Goal: Download file/media: Download file/media

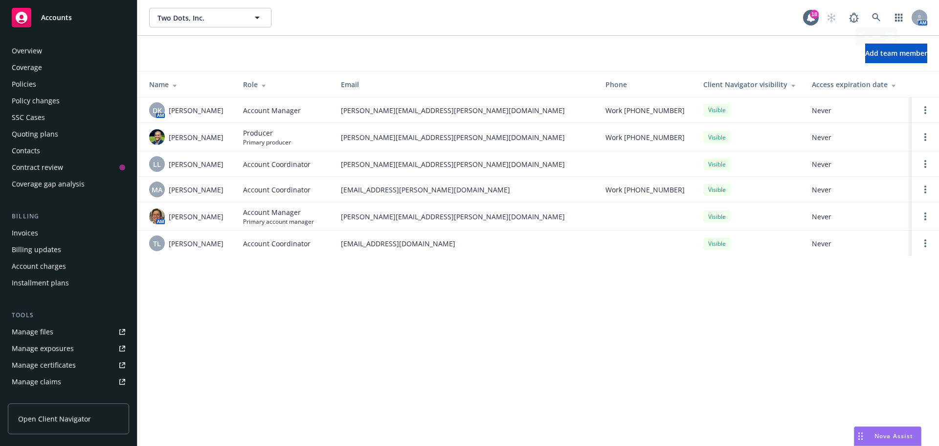
scroll to position [192, 0]
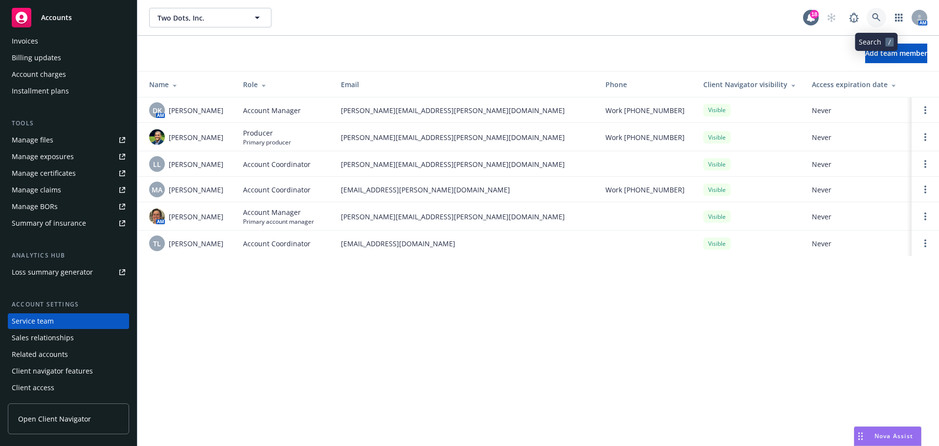
click at [875, 13] on icon at bounding box center [876, 17] width 9 height 9
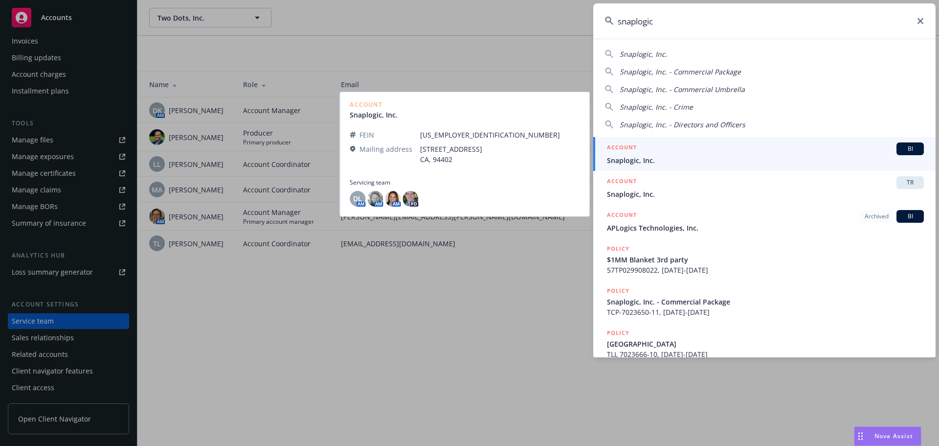
type input "snaplogic"
click at [904, 146] on span "BI" at bounding box center [910, 148] width 20 height 9
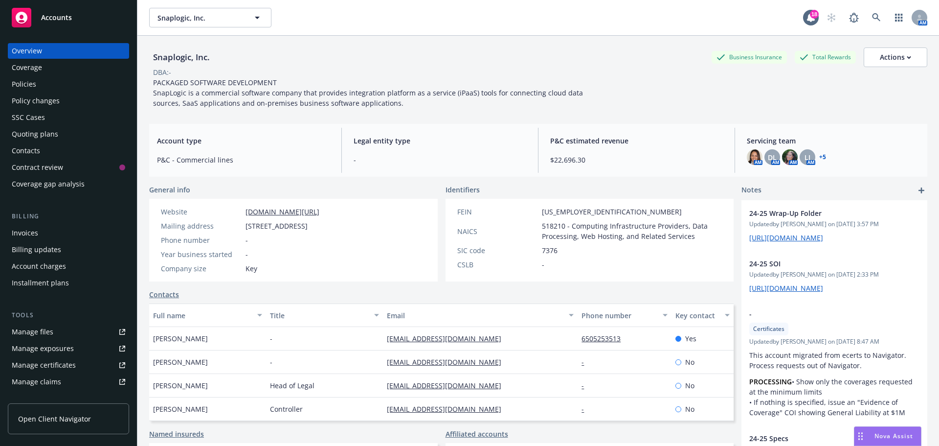
click at [32, 85] on div "Policies" at bounding box center [24, 84] width 24 height 16
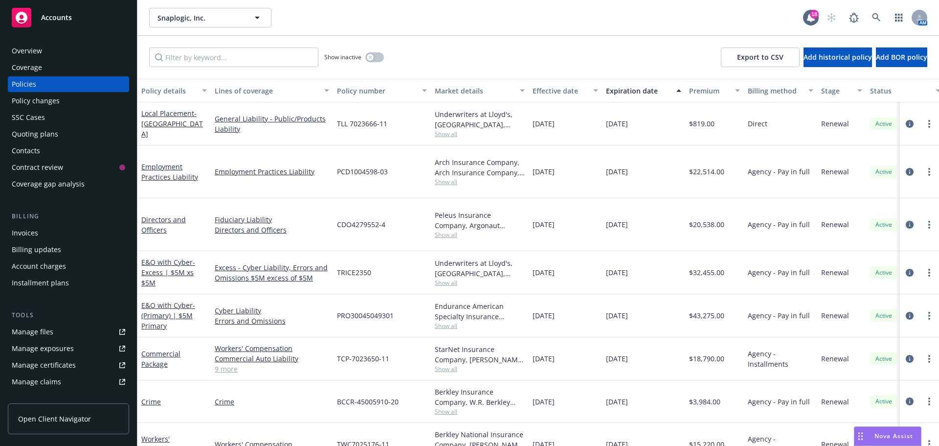
click at [906, 221] on icon "circleInformation" at bounding box center [910, 225] width 8 height 8
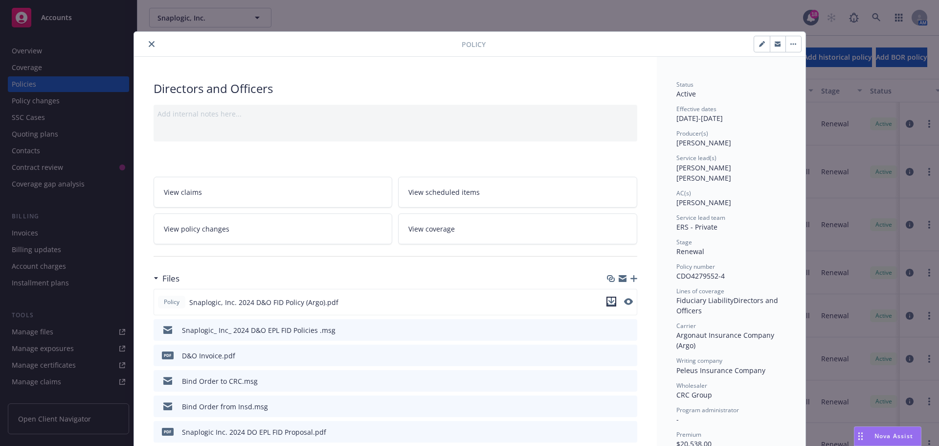
click at [607, 300] on icon "download file" at bounding box center [611, 301] width 8 height 8
